Goal: Entertainment & Leisure: Browse casually

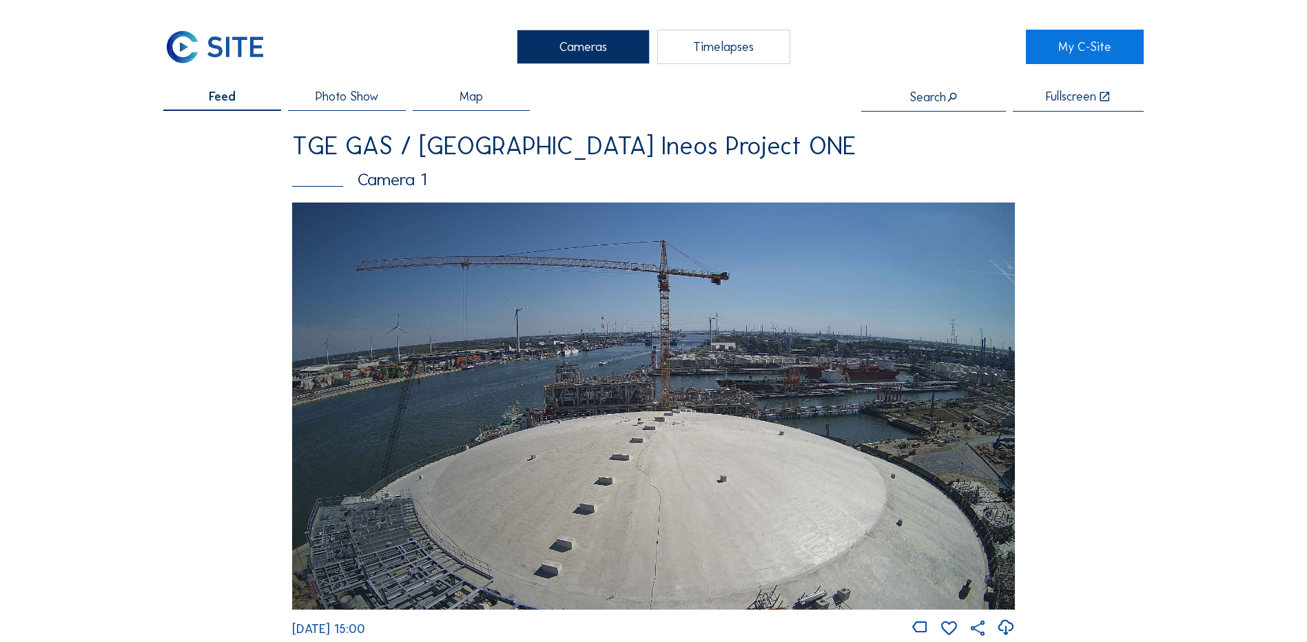
click at [584, 50] on div "Cameras" at bounding box center [583, 47] width 133 height 34
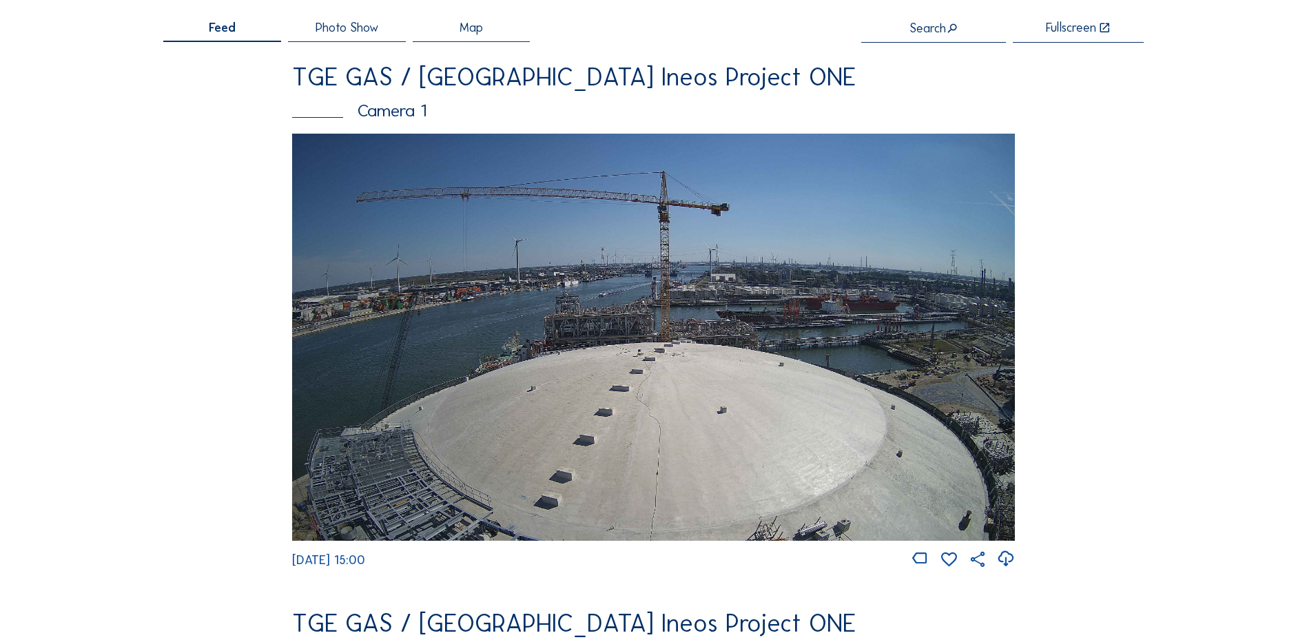
scroll to position [138, 0]
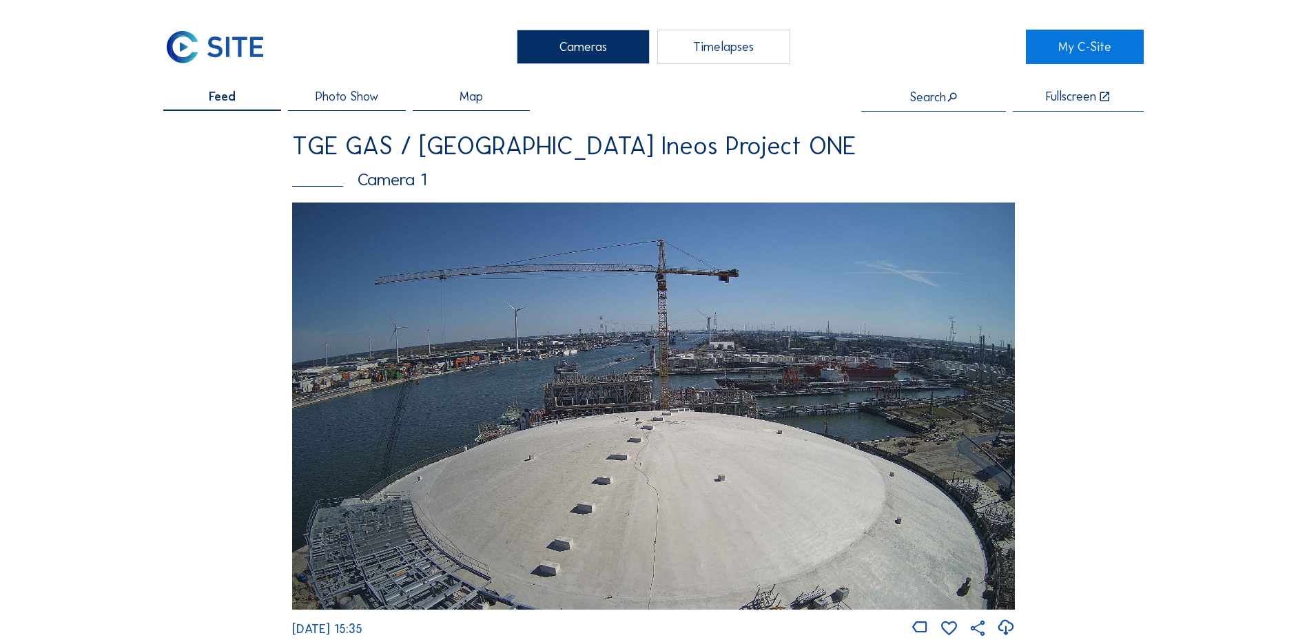
click at [469, 420] on img at bounding box center [653, 406] width 723 height 407
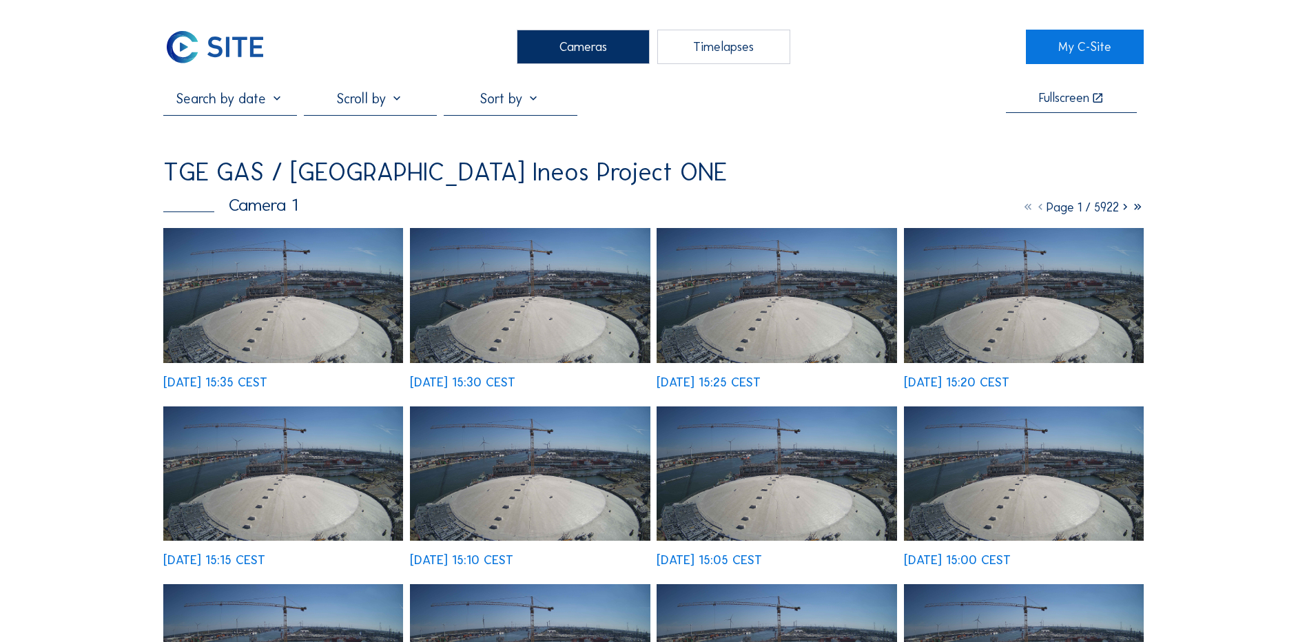
click at [311, 291] on img at bounding box center [283, 295] width 240 height 135
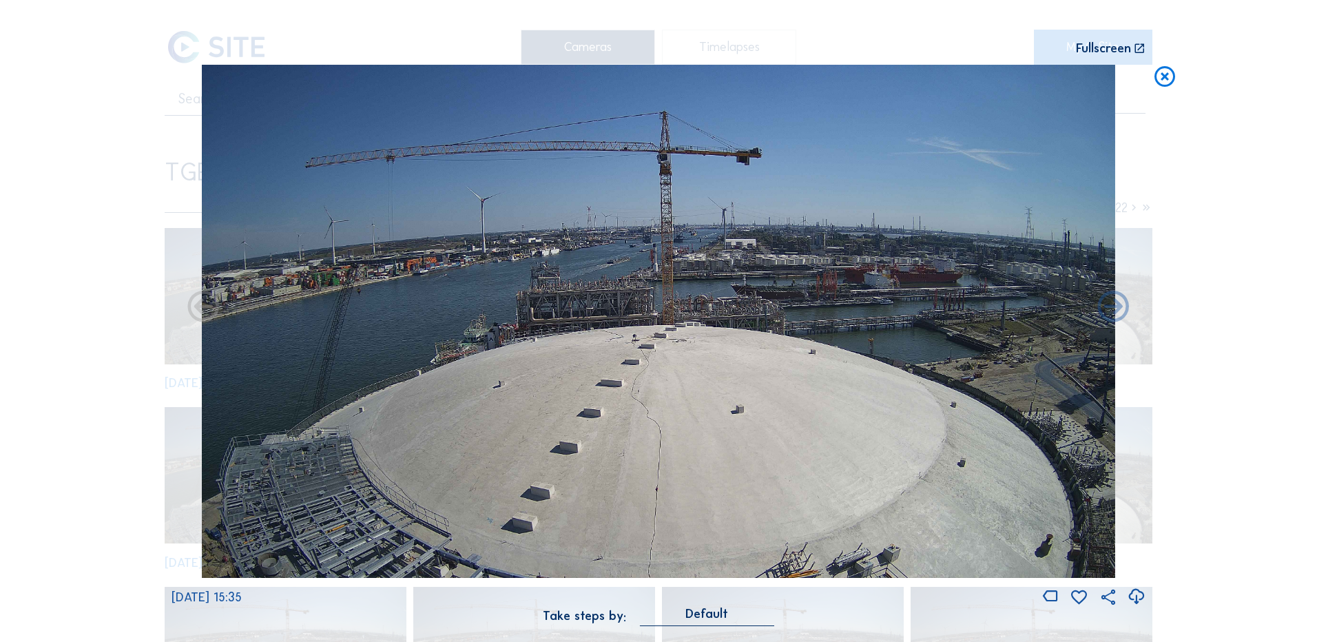
click at [1136, 597] on icon at bounding box center [1136, 597] width 19 height 23
drag, startPoint x: 112, startPoint y: 284, endPoint x: 375, endPoint y: 223, distance: 270.8
click at [112, 284] on div "Scroll to travel through time | Press 'Alt' Button + Scroll to Zoom | Click and…" at bounding box center [658, 321] width 1317 height 642
click at [1166, 75] on icon at bounding box center [1165, 77] width 25 height 25
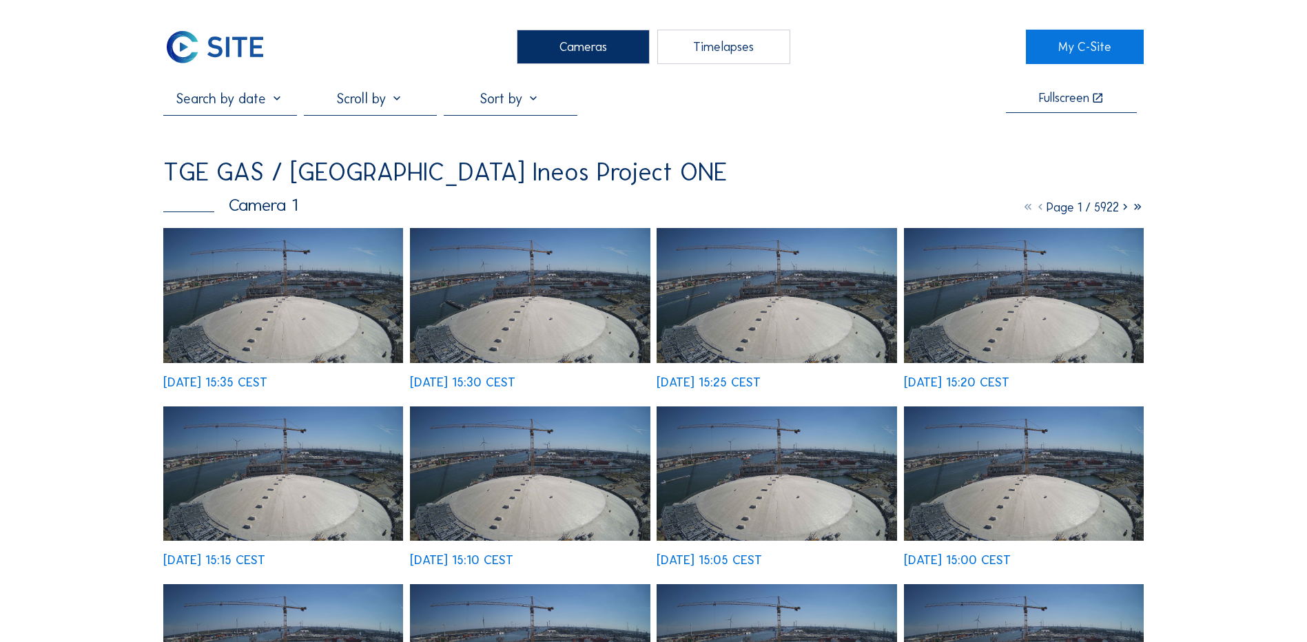
click at [562, 50] on div "Cameras" at bounding box center [583, 47] width 133 height 34
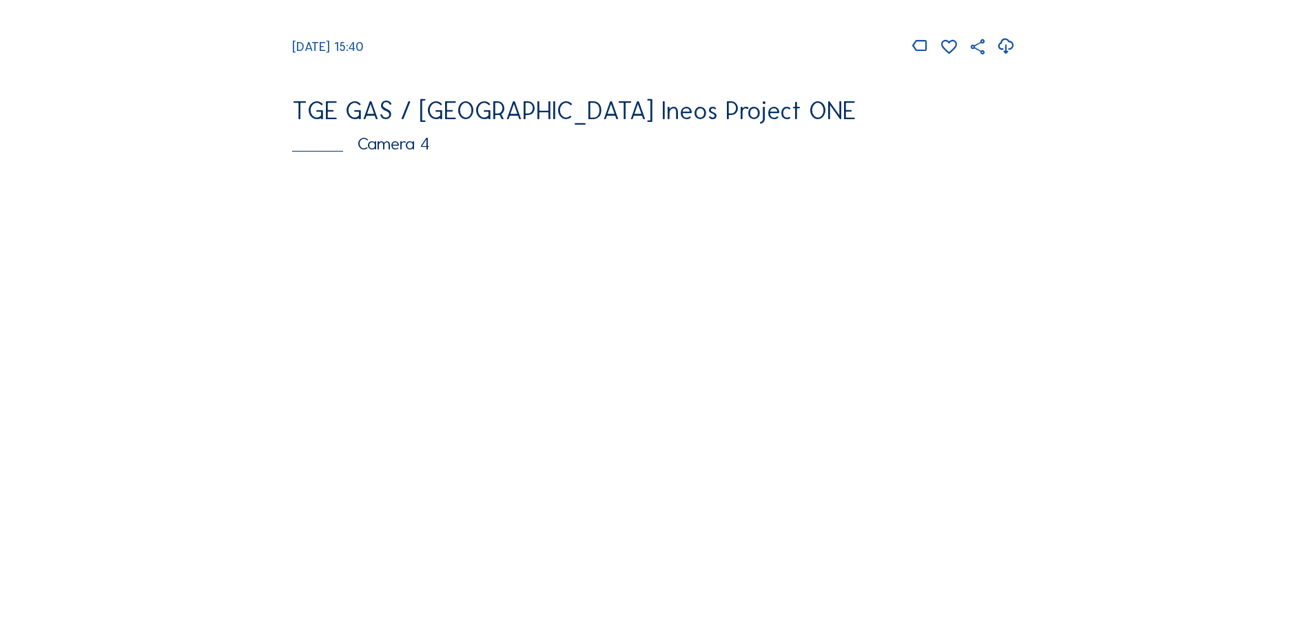
scroll to position [1240, 0]
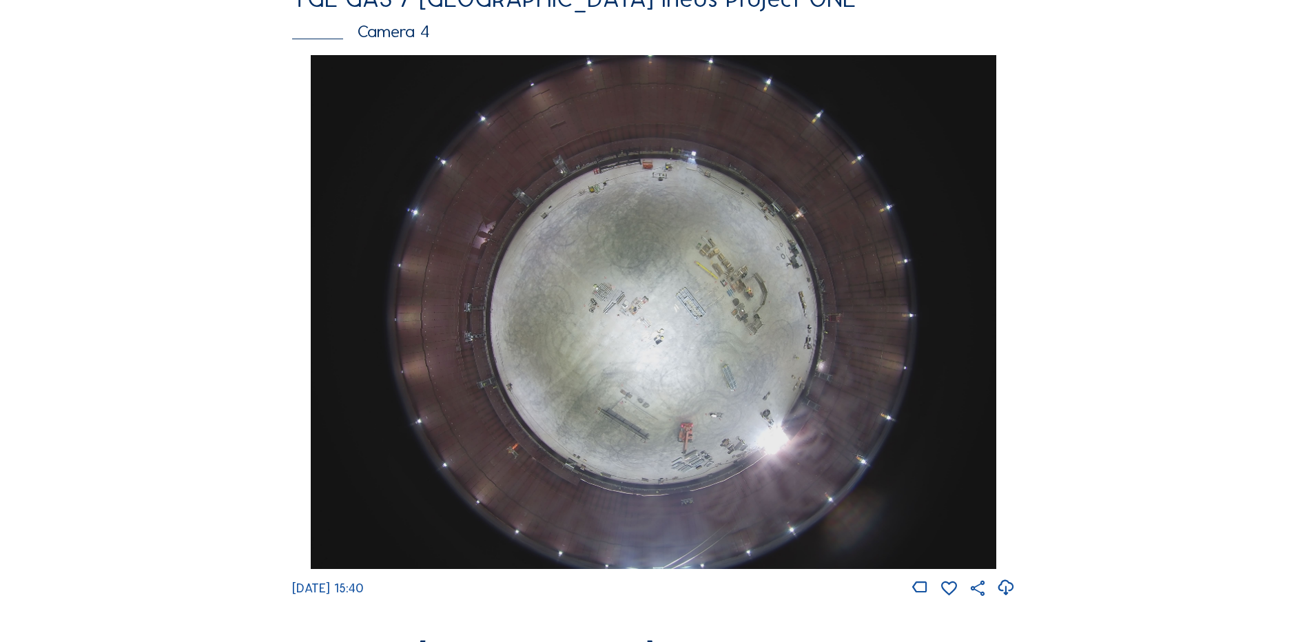
click at [593, 254] on img at bounding box center [653, 312] width 685 height 514
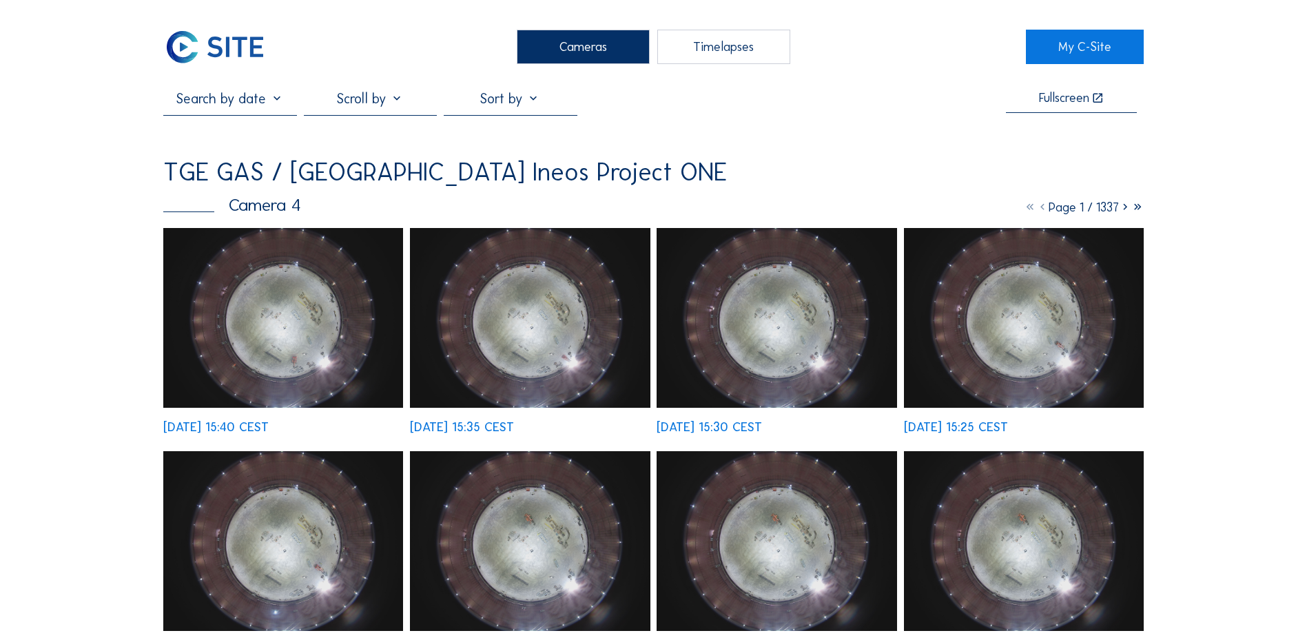
click at [268, 303] on img at bounding box center [283, 318] width 240 height 180
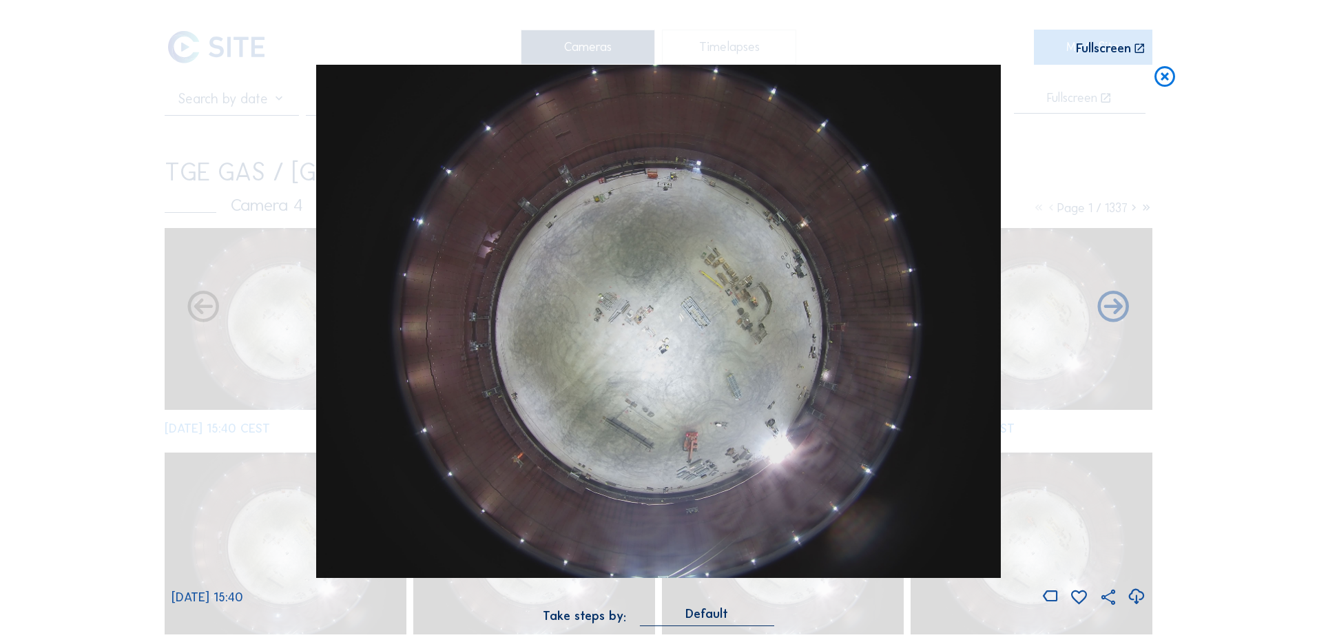
click at [1135, 599] on icon at bounding box center [1136, 597] width 19 height 23
click at [116, 291] on div "Scroll to travel through time | Press 'Alt' Button + Scroll to Zoom | Click and…" at bounding box center [658, 321] width 1317 height 642
click at [1160, 81] on icon at bounding box center [1165, 77] width 25 height 25
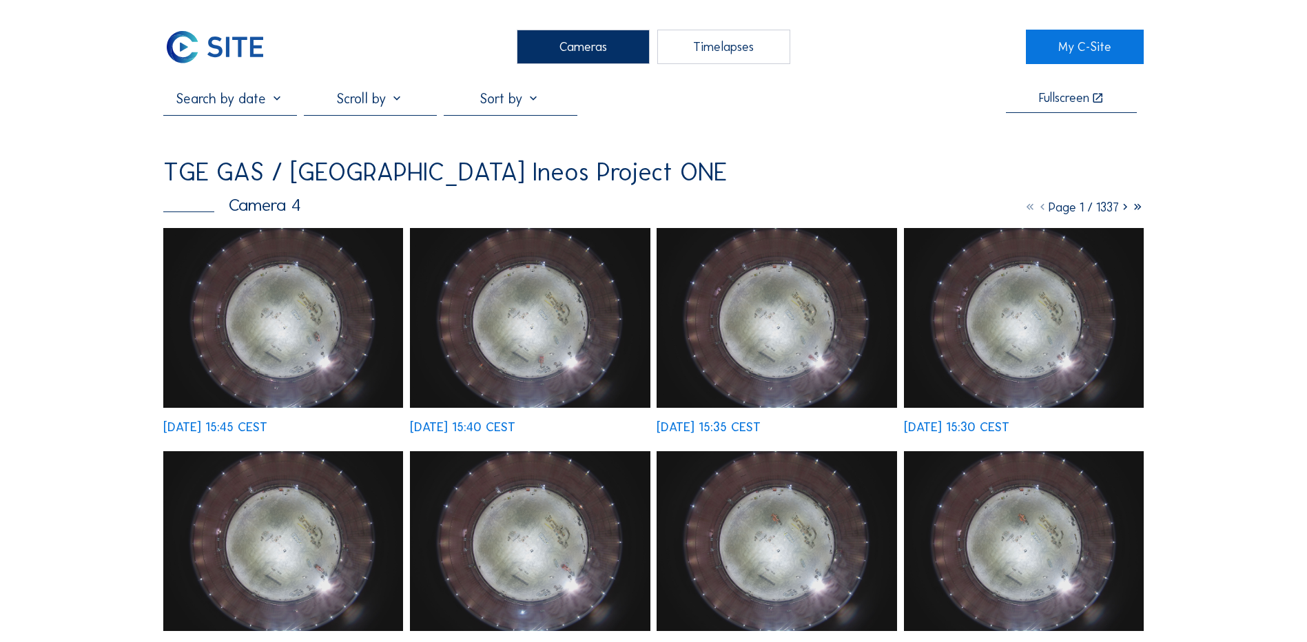
click at [608, 52] on div "Cameras" at bounding box center [583, 47] width 133 height 34
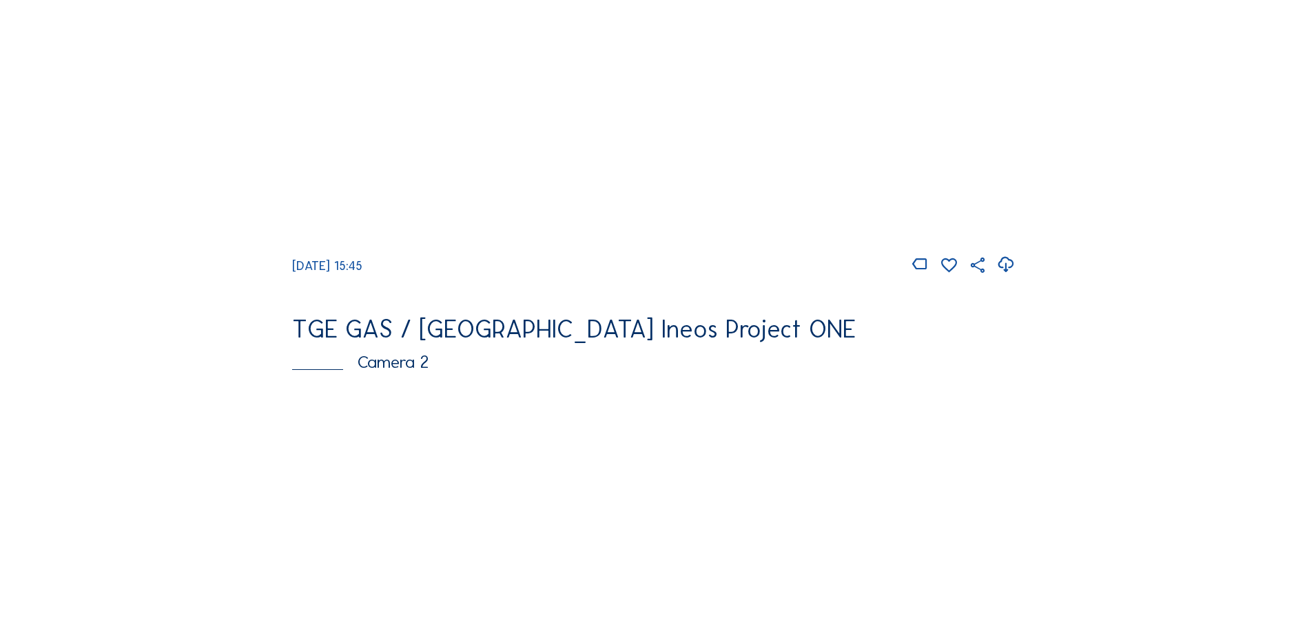
scroll to position [344, 0]
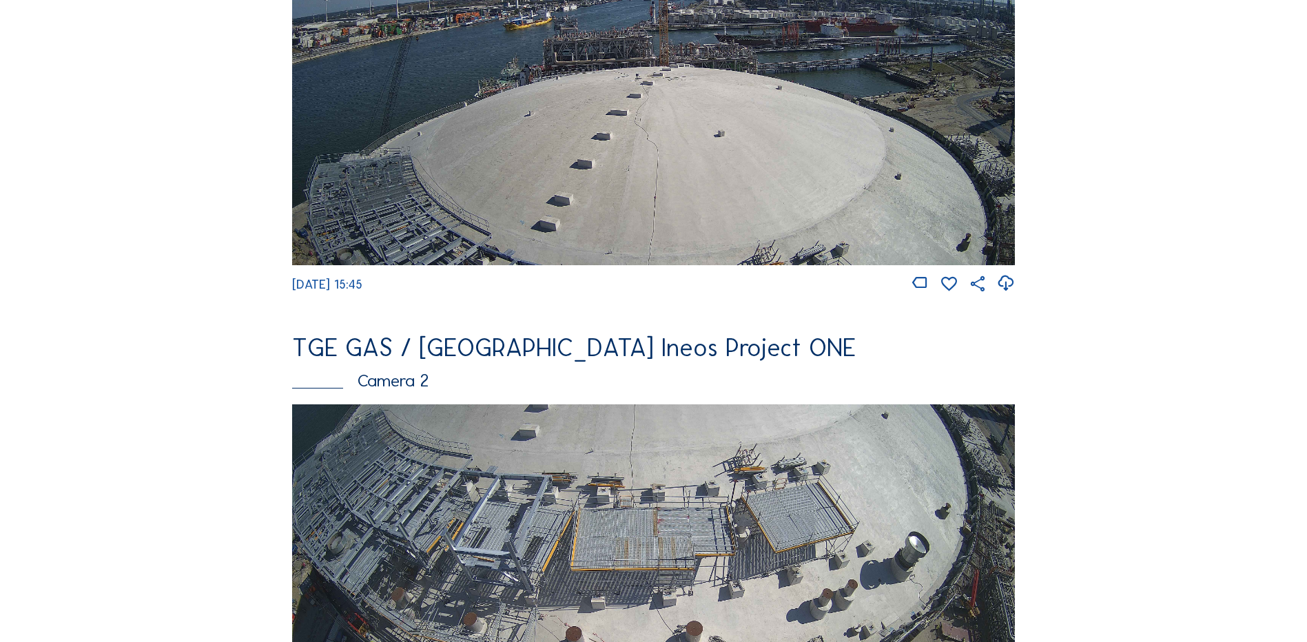
click at [628, 495] on img at bounding box center [653, 607] width 723 height 407
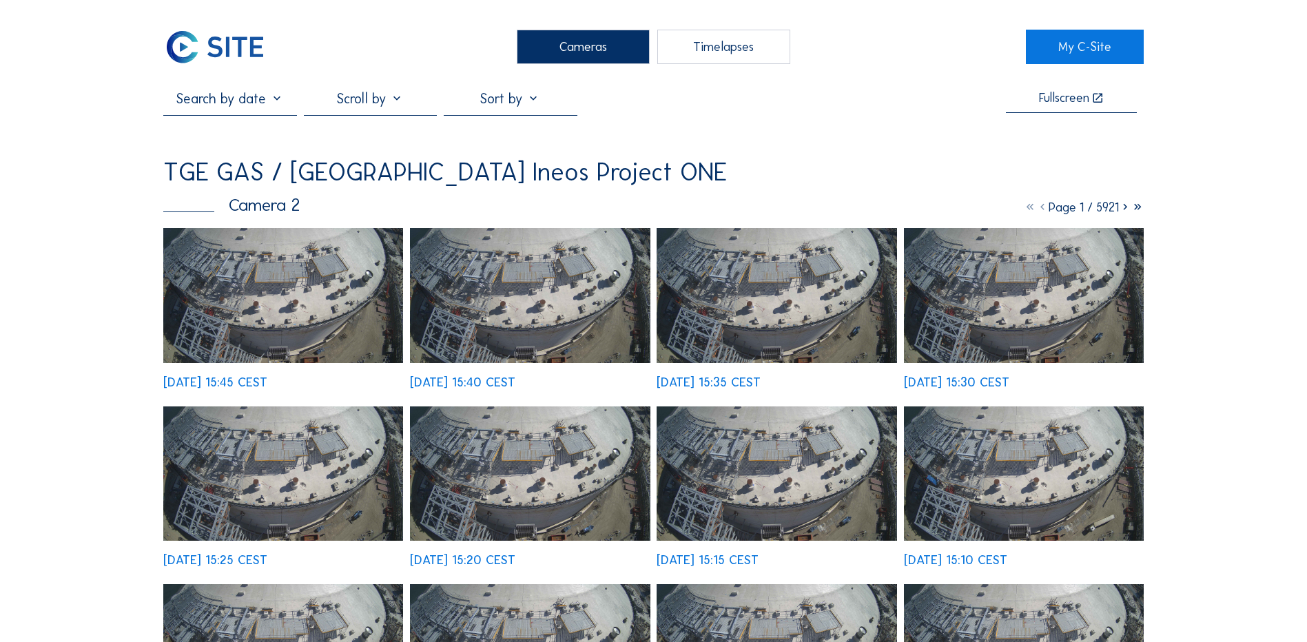
click at [274, 289] on img at bounding box center [283, 295] width 240 height 135
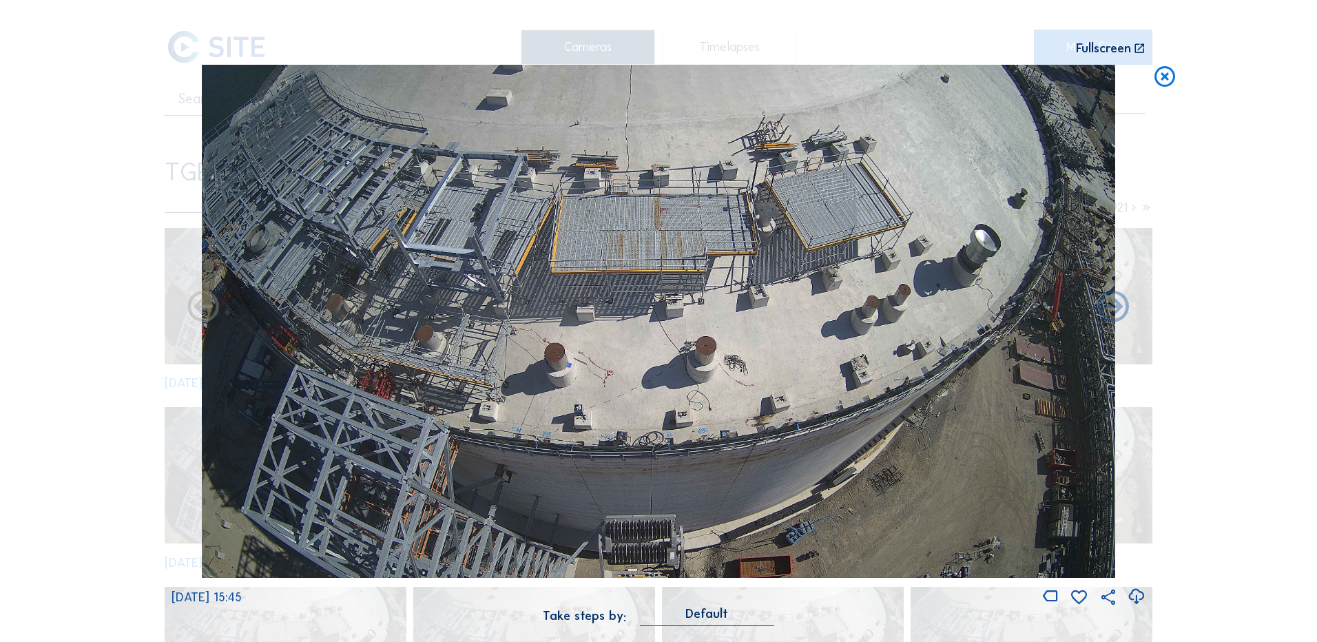
click at [1137, 596] on icon at bounding box center [1136, 597] width 19 height 23
click at [116, 334] on div "Scroll to travel through time | Press 'Alt' Button + Scroll to Zoom | Click and…" at bounding box center [658, 321] width 1317 height 642
click at [1169, 74] on icon at bounding box center [1165, 77] width 25 height 25
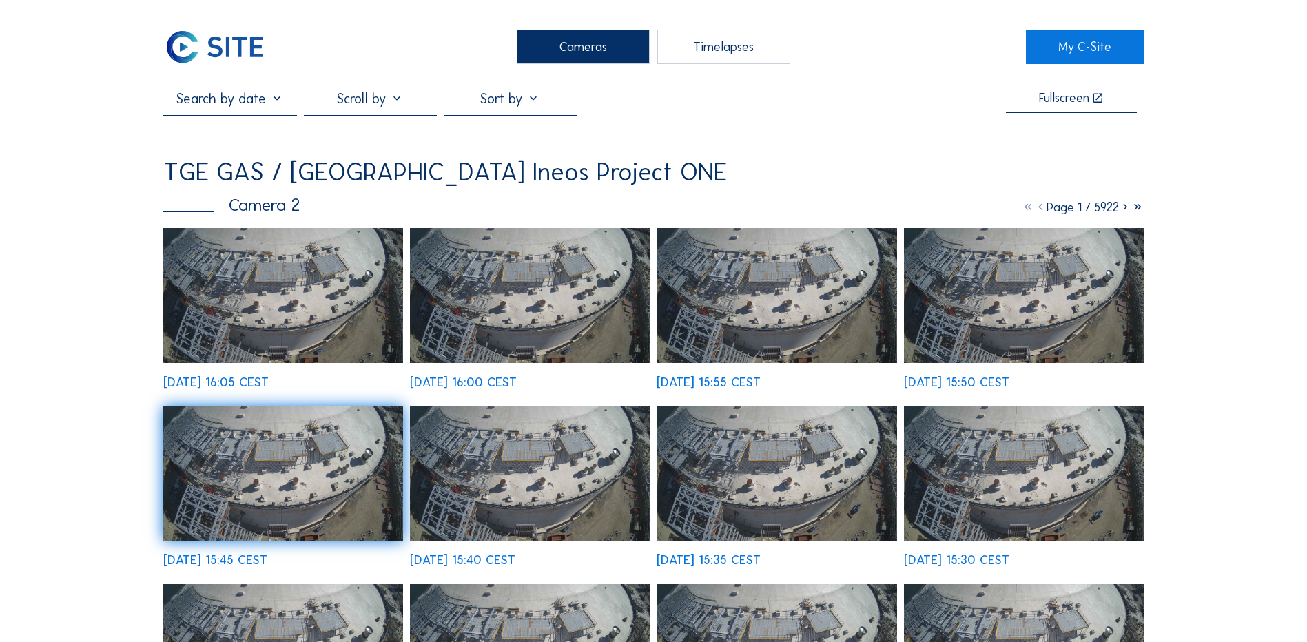
click at [596, 50] on div "Cameras" at bounding box center [583, 47] width 133 height 34
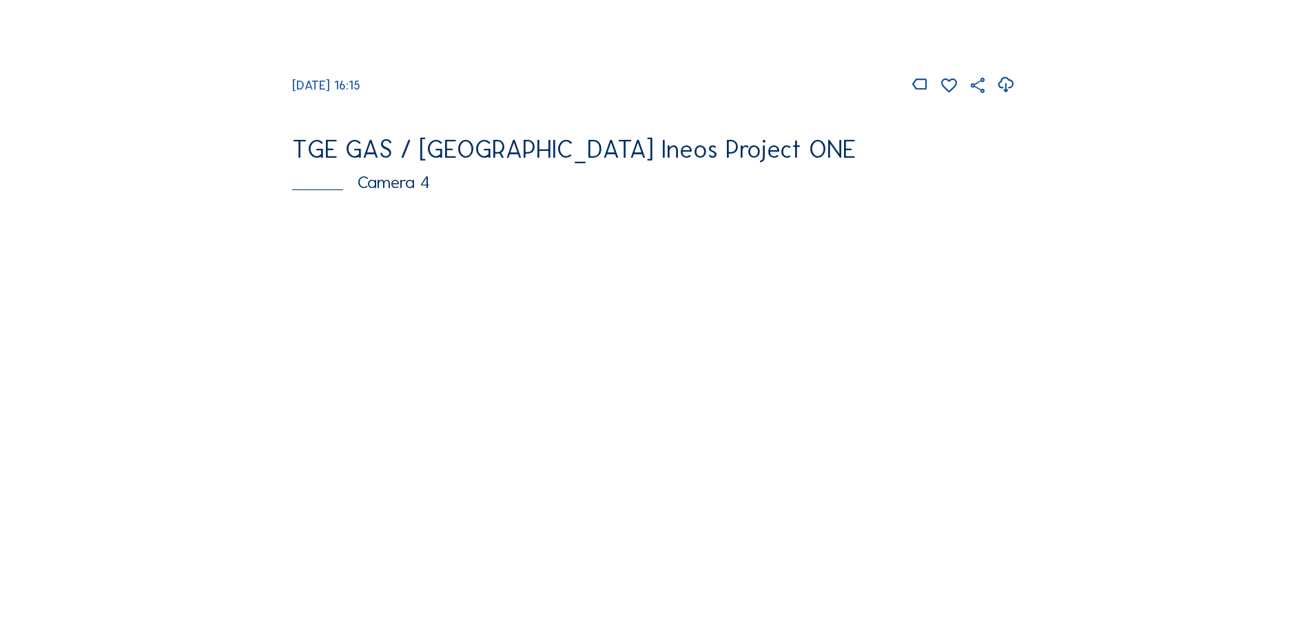
scroll to position [1240, 0]
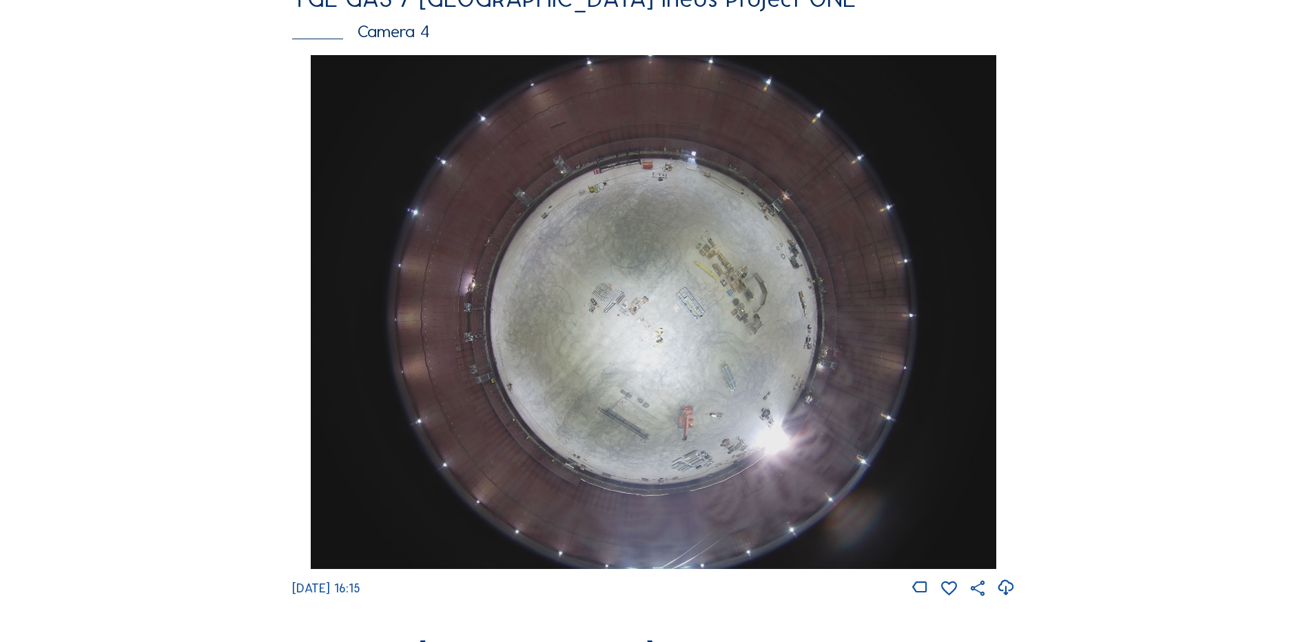
click at [696, 297] on img at bounding box center [653, 312] width 685 height 514
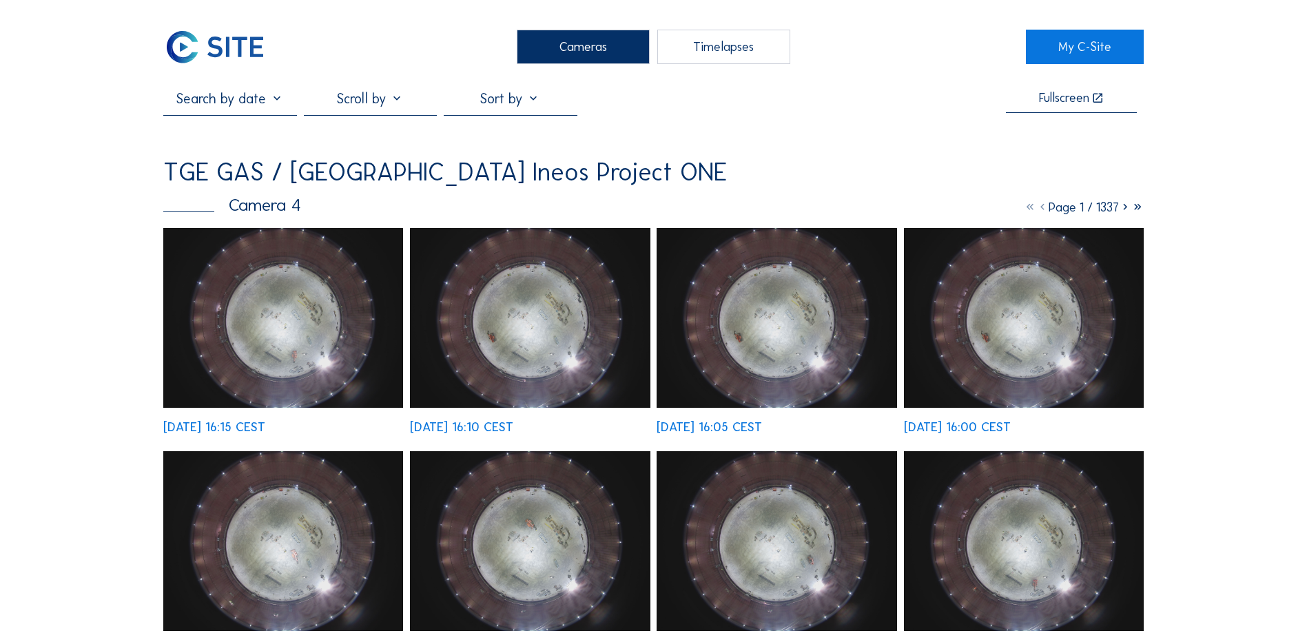
click at [229, 336] on img at bounding box center [283, 318] width 240 height 180
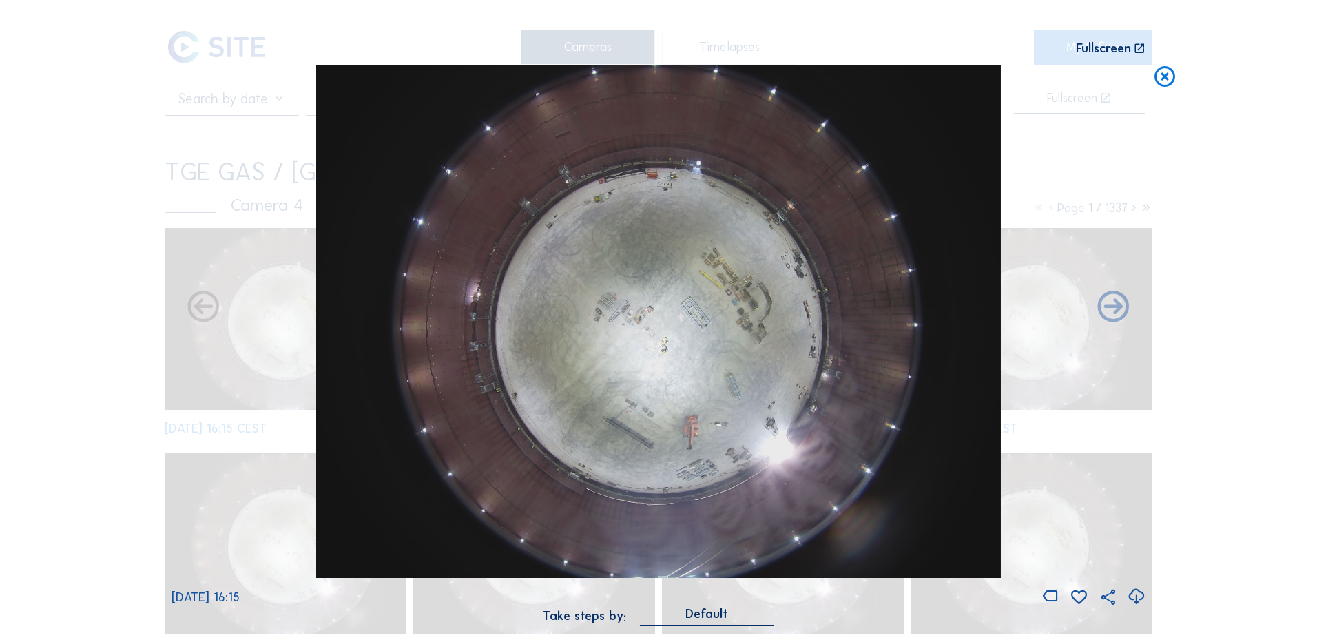
click at [1137, 593] on icon at bounding box center [1136, 597] width 19 height 23
click at [135, 380] on div "Scroll to travel through time | Press 'Alt' Button + Scroll to Zoom | Click and…" at bounding box center [658, 321] width 1317 height 642
click at [1166, 76] on icon at bounding box center [1165, 77] width 25 height 25
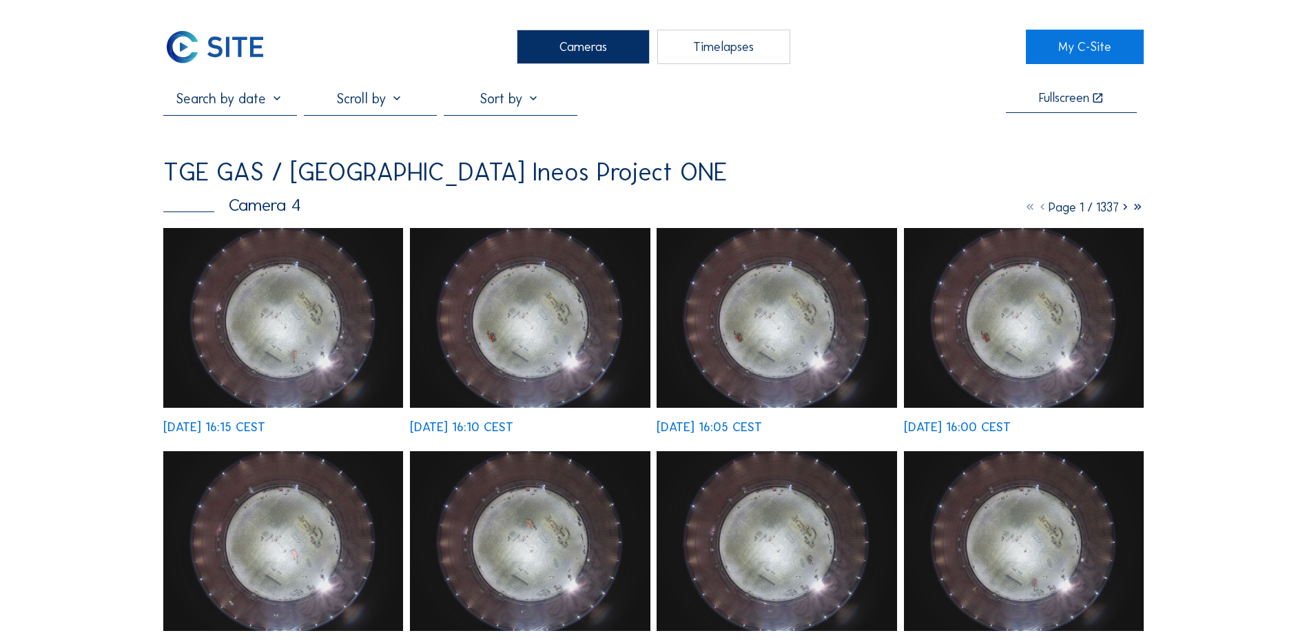
click at [559, 54] on div "Cameras" at bounding box center [583, 47] width 133 height 34
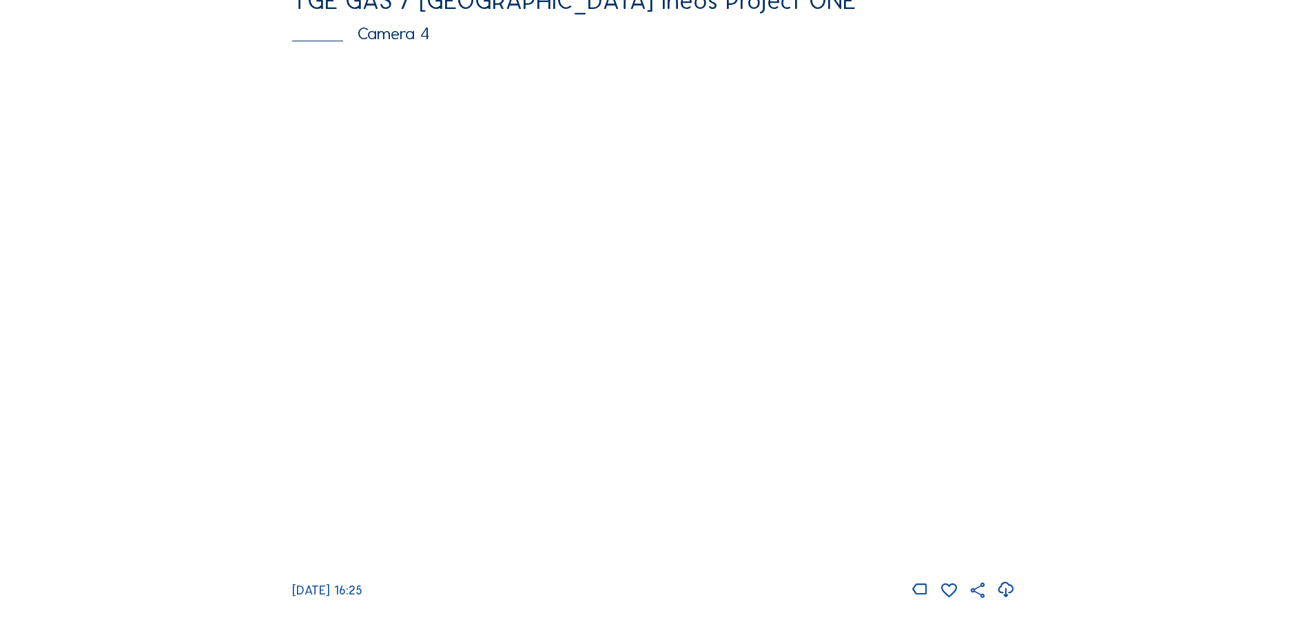
scroll to position [1240, 0]
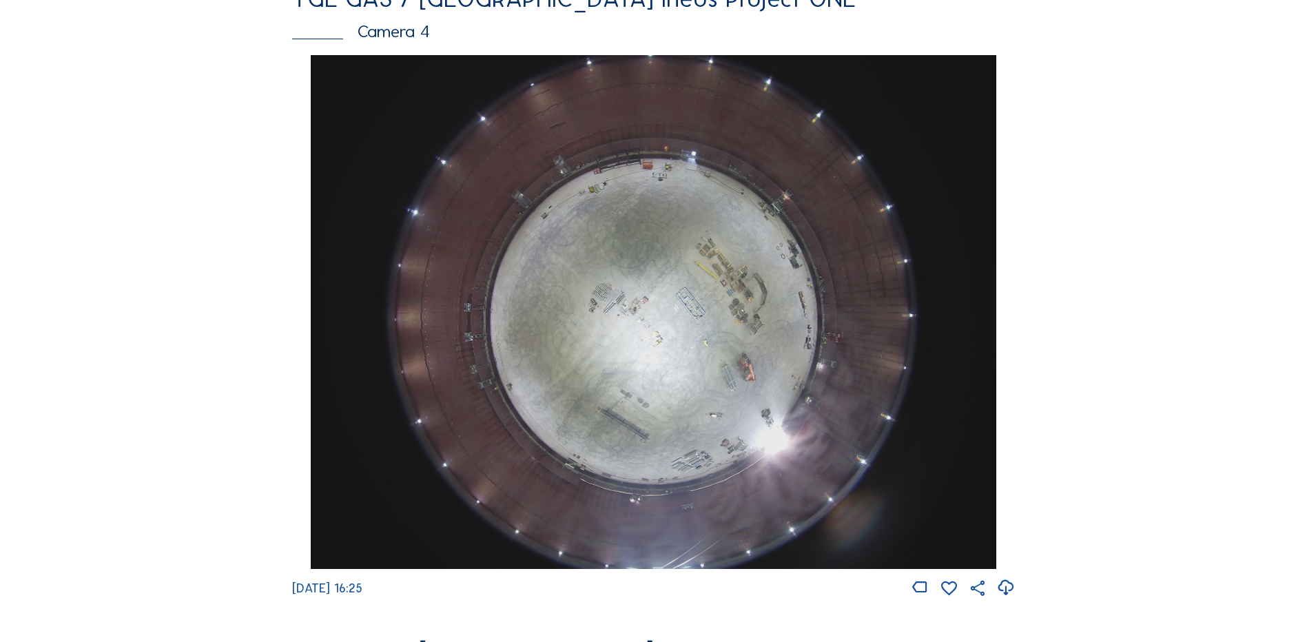
click at [672, 336] on img at bounding box center [653, 312] width 685 height 514
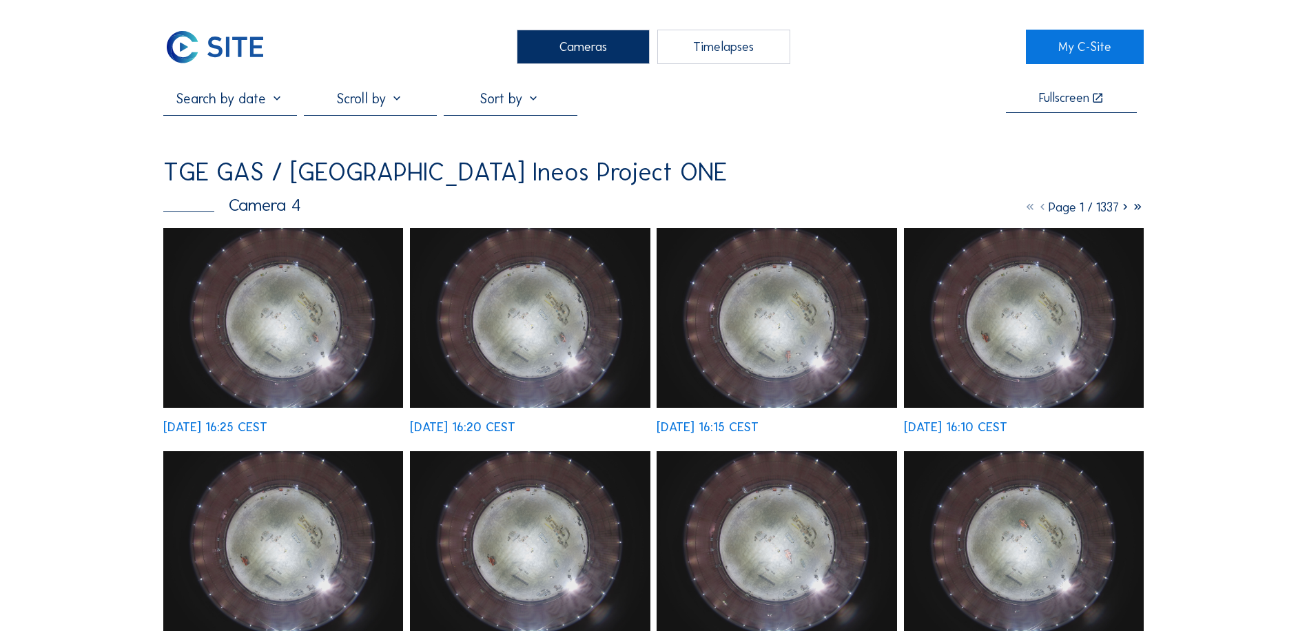
click at [550, 55] on div "Cameras" at bounding box center [583, 47] width 133 height 34
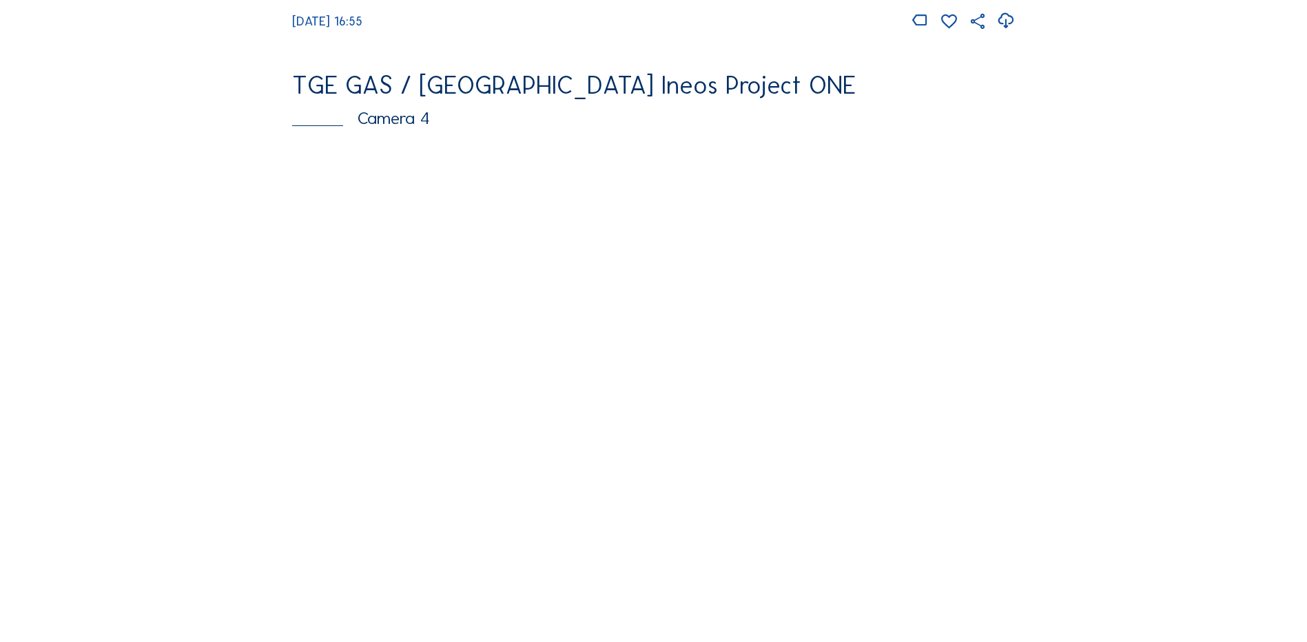
scroll to position [1171, 0]
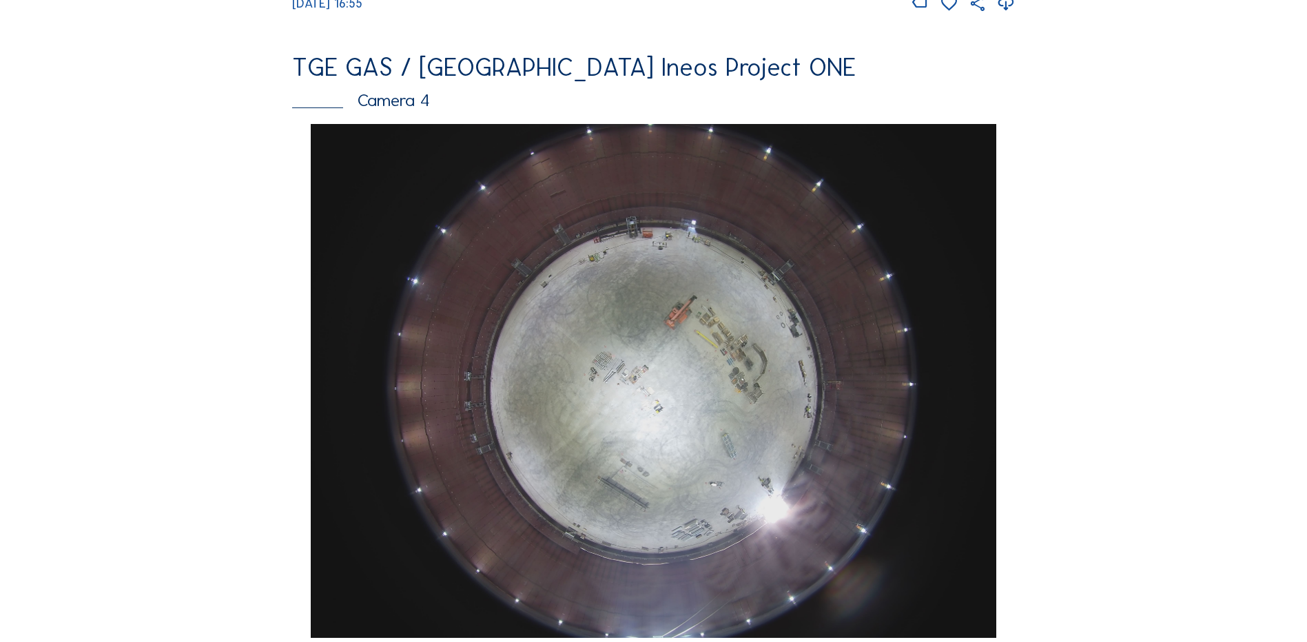
click at [620, 342] on img at bounding box center [653, 381] width 685 height 514
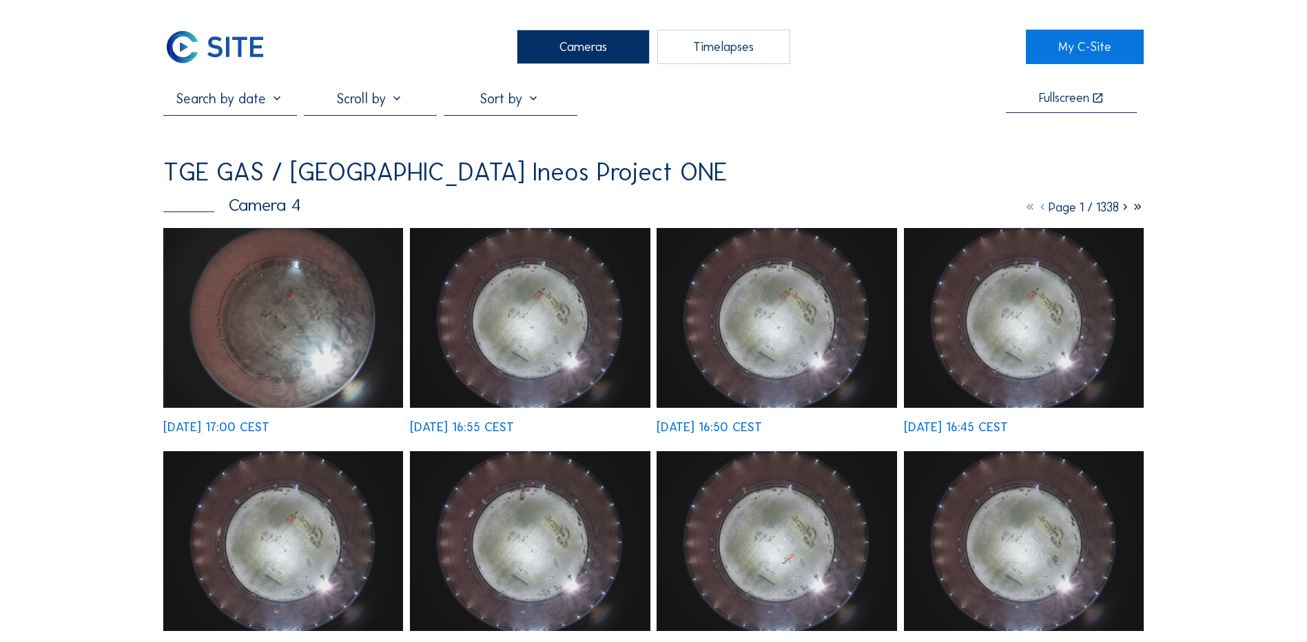
click at [278, 312] on img at bounding box center [283, 318] width 240 height 180
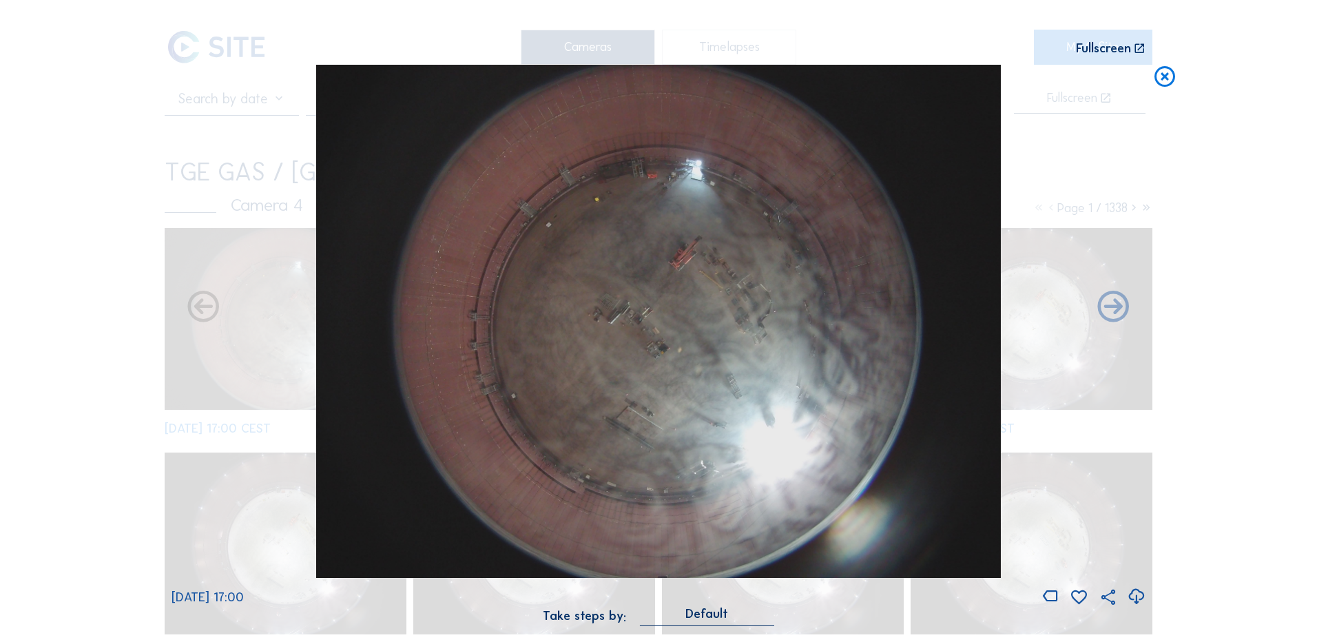
click at [1168, 79] on icon at bounding box center [1165, 77] width 25 height 25
